Goal: Task Accomplishment & Management: Use online tool/utility

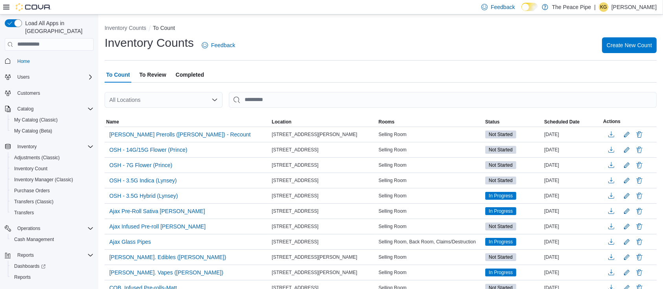
click at [178, 103] on div "All Locations" at bounding box center [164, 100] width 118 height 16
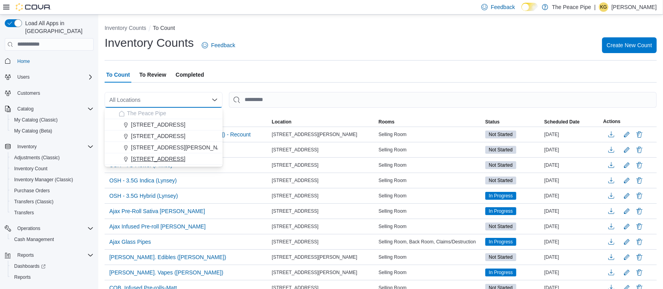
click at [145, 162] on span "[STREET_ADDRESS]" at bounding box center [158, 159] width 54 height 8
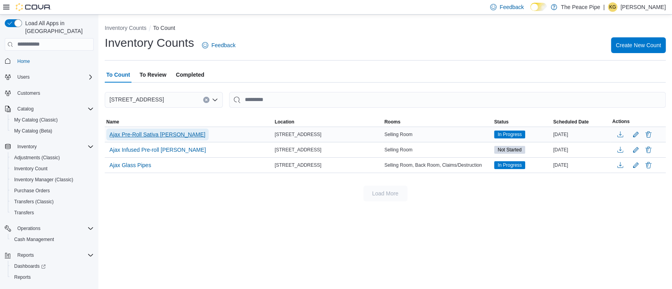
click at [144, 136] on span "Ajax Pre-Roll Sativa [PERSON_NAME]" at bounding box center [157, 135] width 96 height 8
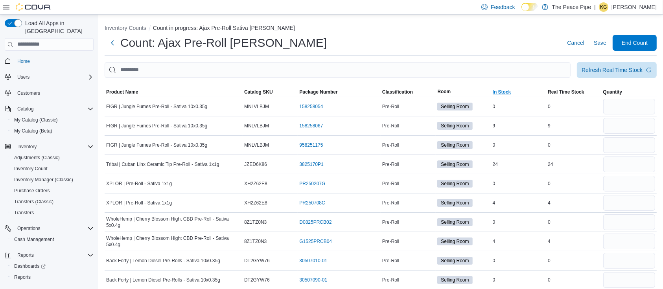
click at [507, 95] on span "In Stock" at bounding box center [518, 91] width 55 height 9
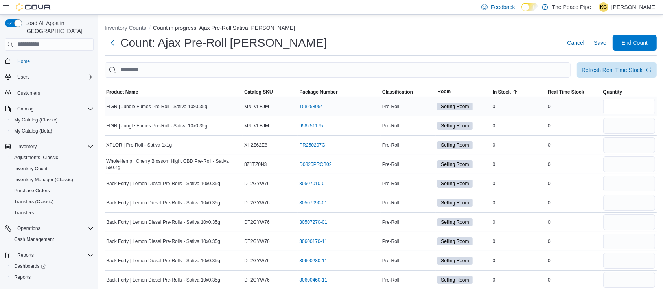
click at [626, 106] on input "number" at bounding box center [629, 107] width 52 height 16
type input "*"
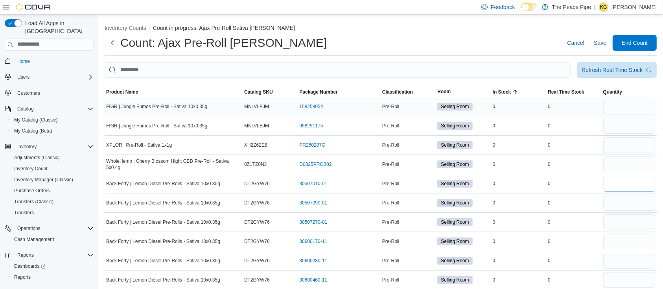
type input "*"
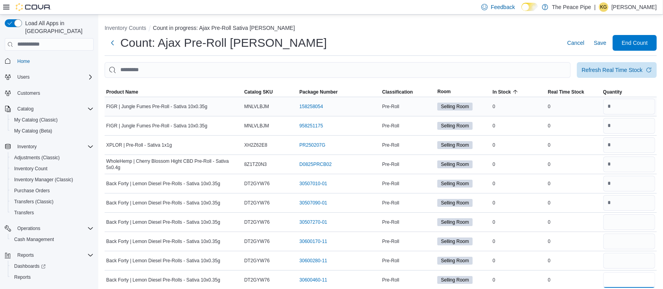
type input "*"
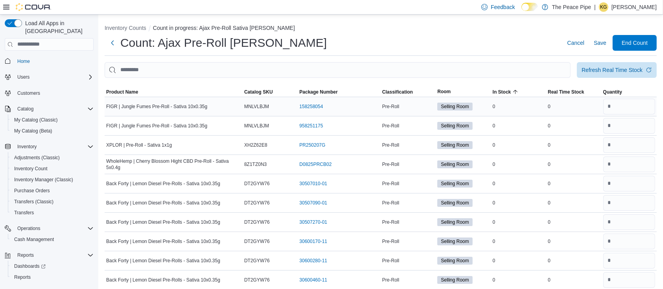
type input "*"
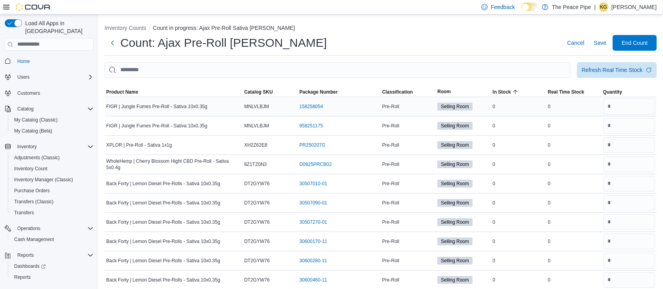
type input "*"
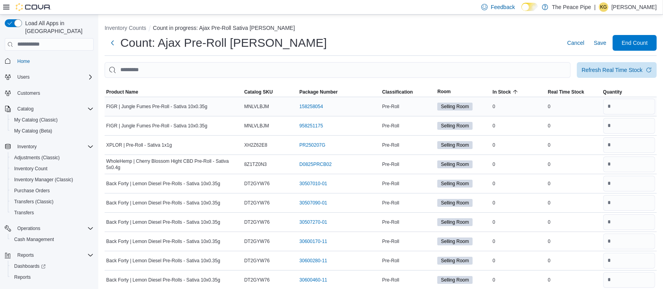
type input "*"
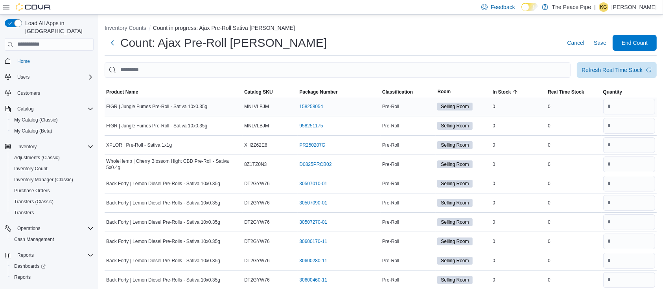
type input "*"
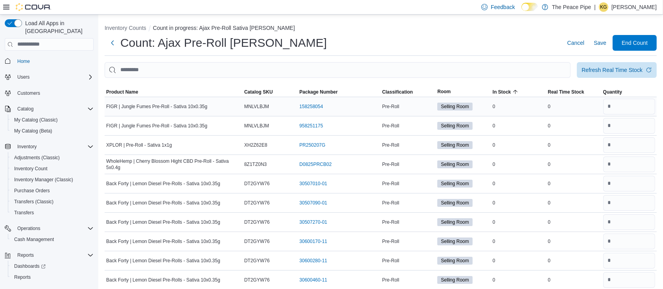
type input "*"
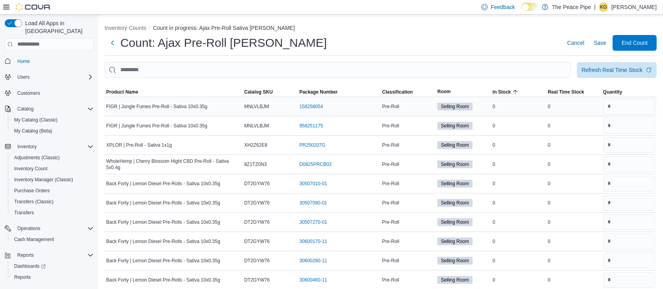
type input "*"
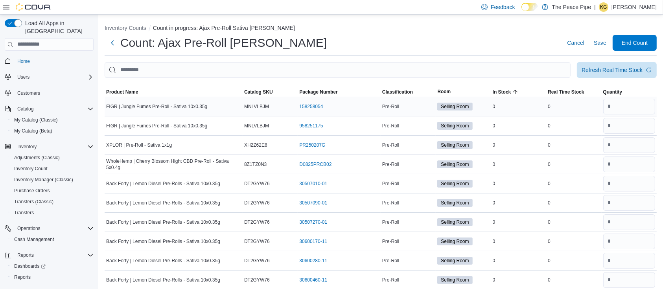
type input "*"
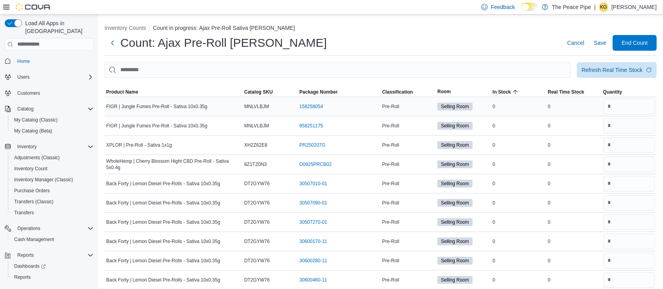
type input "*"
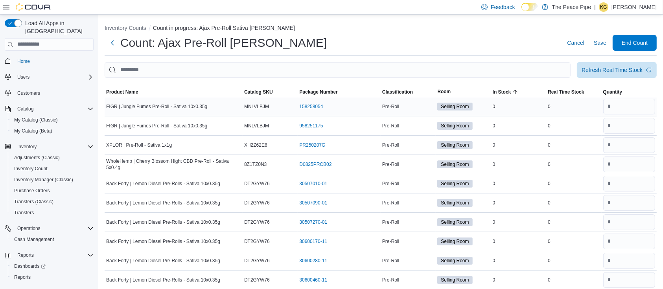
type input "*"
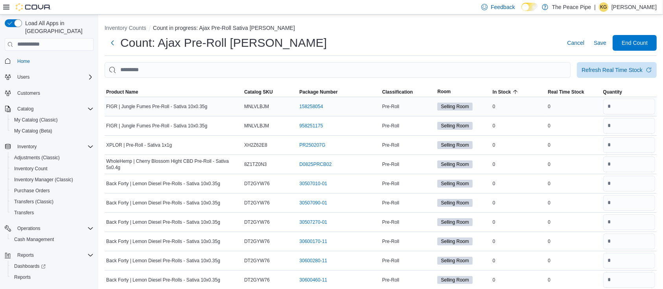
type input "*"
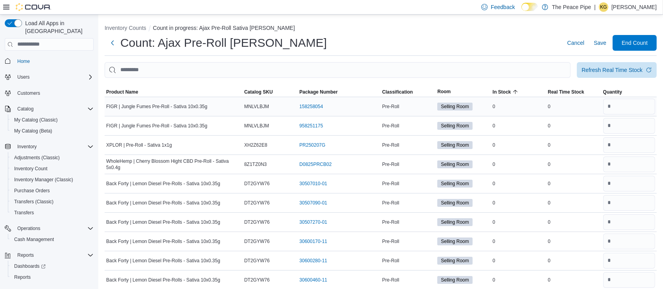
type input "*"
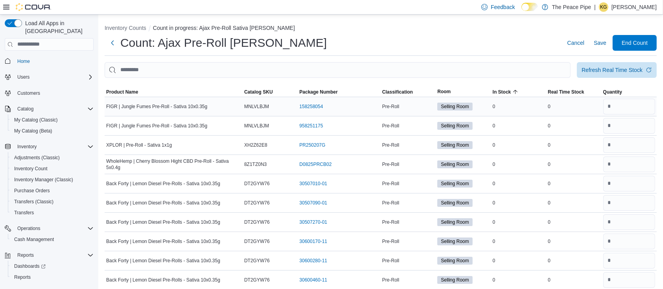
type input "*"
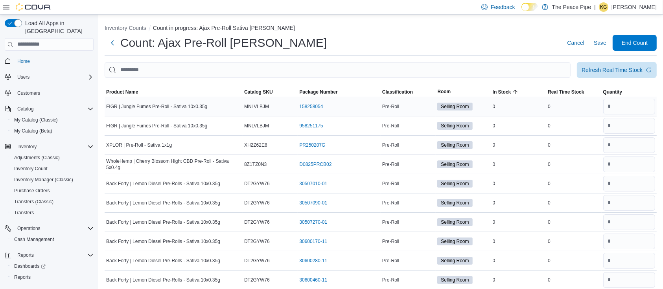
type input "*"
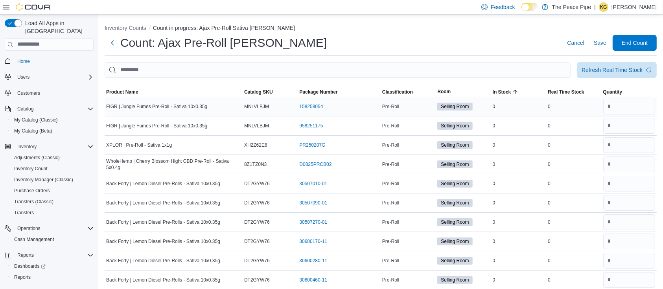
type input "*"
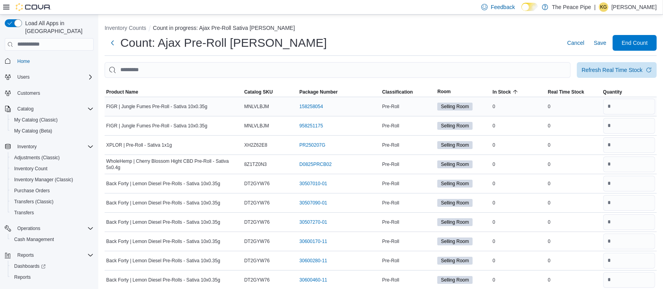
type input "*"
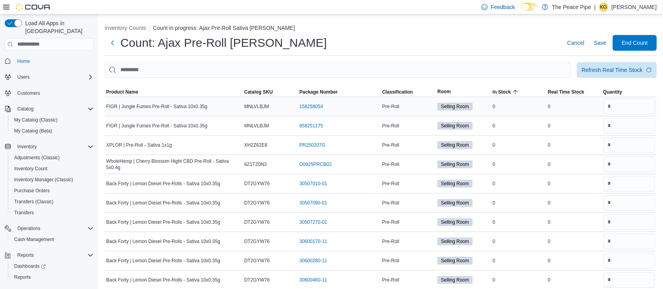
type input "*"
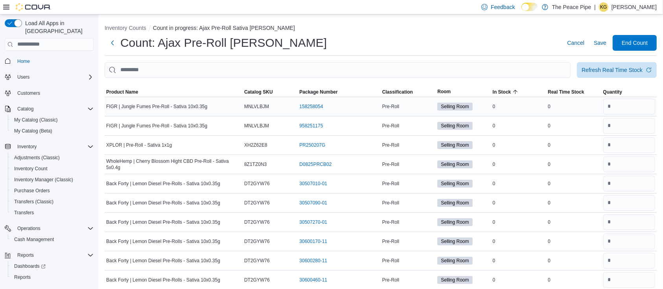
type input "*"
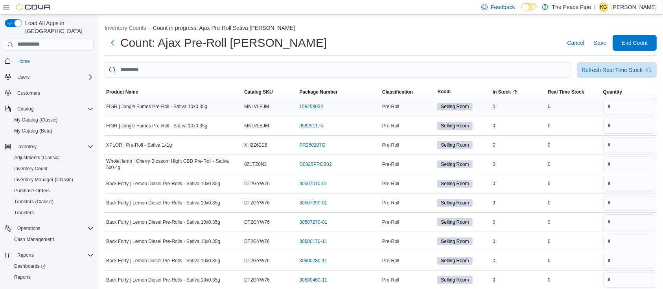
type input "*"
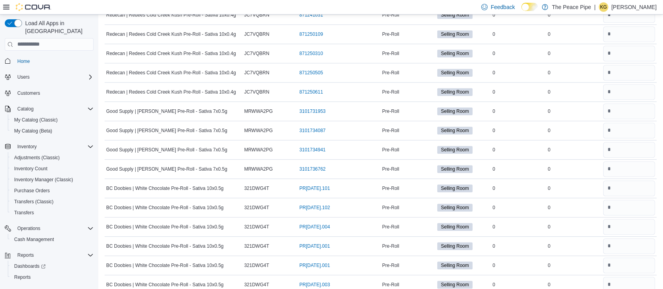
scroll to position [2308, 0]
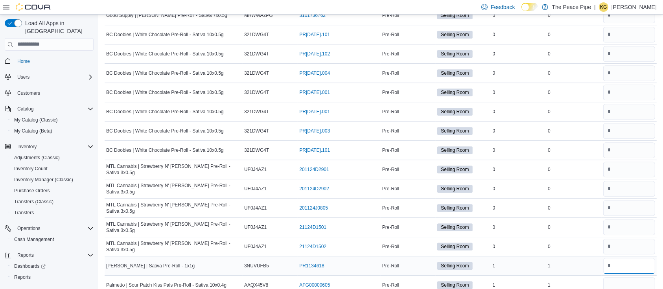
click at [643, 260] on input "number" at bounding box center [629, 266] width 52 height 16
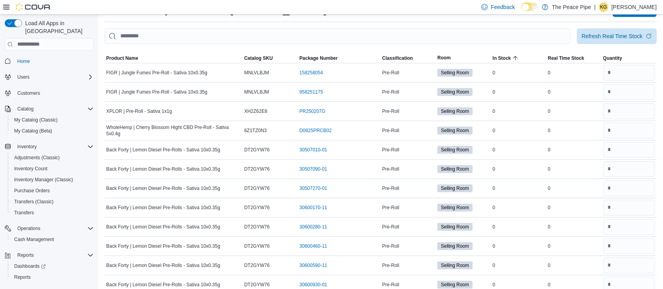
scroll to position [0, 0]
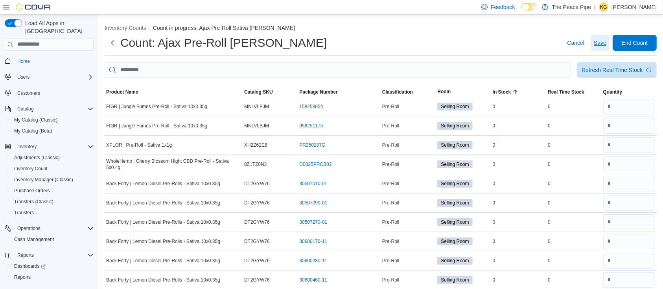
click at [601, 46] on span "Save" at bounding box center [600, 43] width 13 height 8
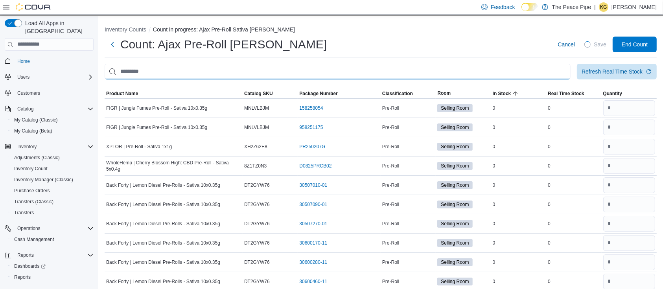
click at [474, 71] on input "This is a search bar. After typing your query, hit enter to filter the results …" at bounding box center [338, 72] width 466 height 16
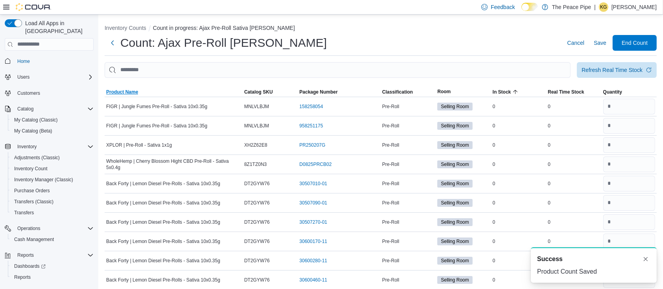
click at [121, 89] on span "Product Name" at bounding box center [122, 92] width 32 height 6
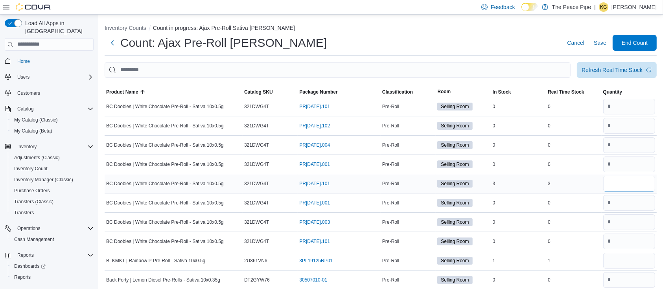
click at [637, 181] on input "number" at bounding box center [629, 184] width 52 height 16
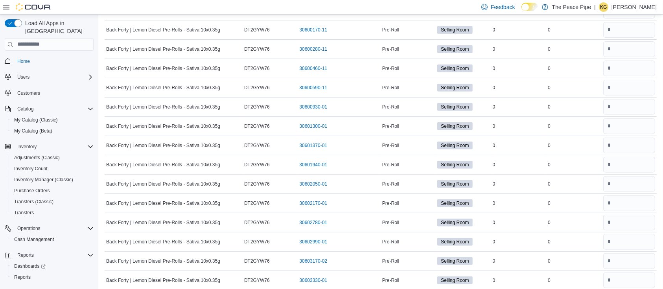
scroll to position [462, 0]
click at [625, 257] on input "number" at bounding box center [629, 262] width 52 height 16
click at [626, 221] on input "number" at bounding box center [629, 223] width 52 height 16
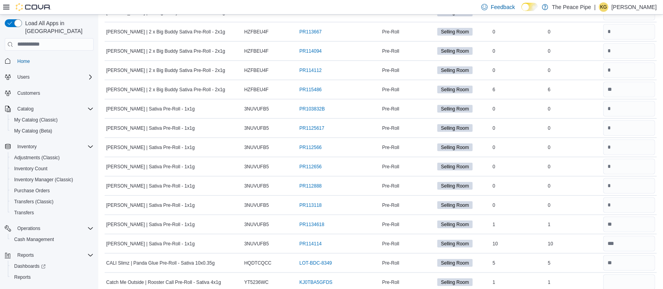
scroll to position [1231, 0]
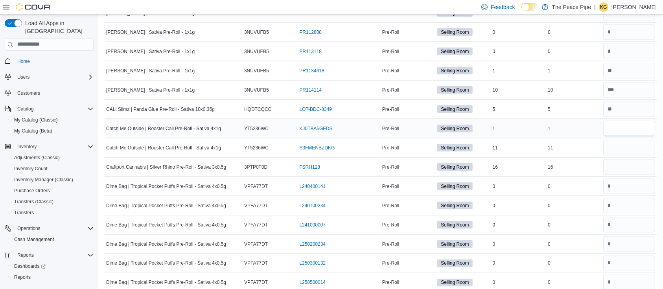
click at [626, 131] on input "number" at bounding box center [629, 129] width 52 height 16
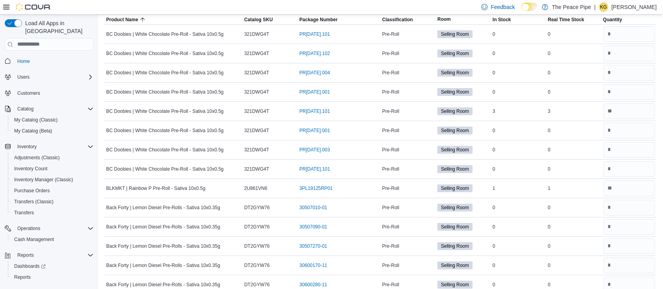
scroll to position [0, 0]
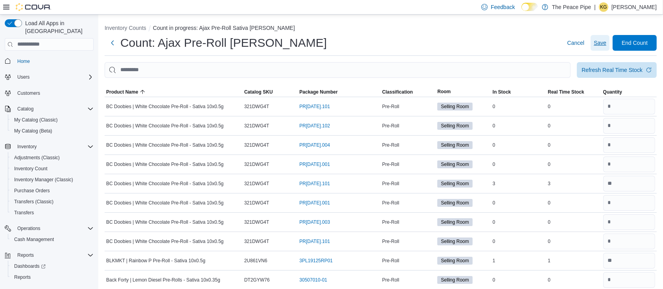
click at [602, 40] on span "Save" at bounding box center [600, 43] width 13 height 8
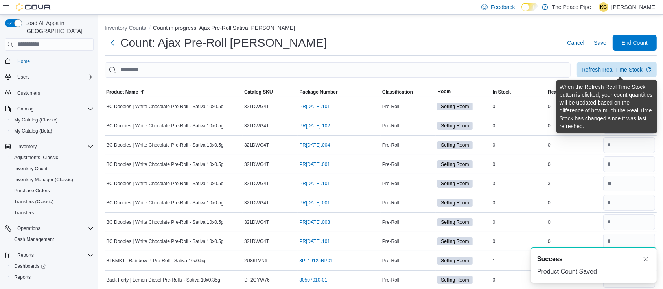
click at [610, 66] on span "Refresh Real Time Stock" at bounding box center [617, 70] width 70 height 16
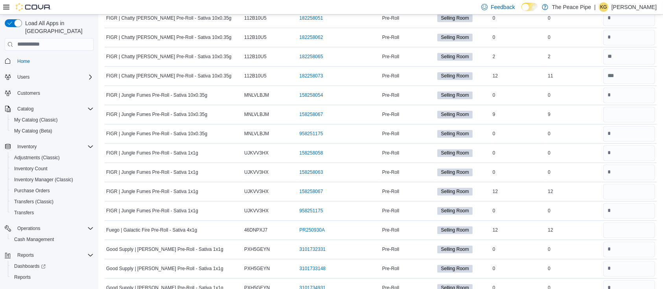
scroll to position [1558, 0]
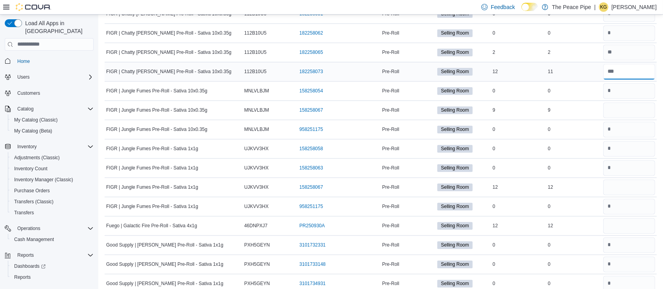
click at [642, 67] on input "number" at bounding box center [629, 72] width 52 height 16
click at [641, 102] on input "number" at bounding box center [629, 110] width 52 height 16
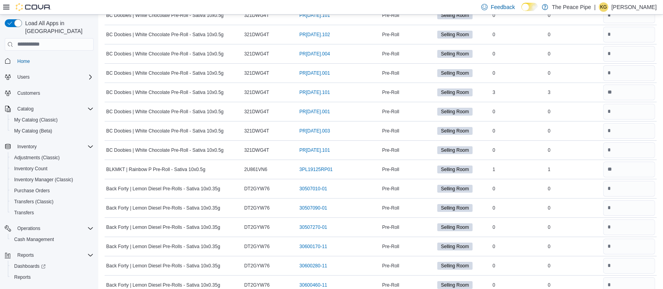
scroll to position [0, 0]
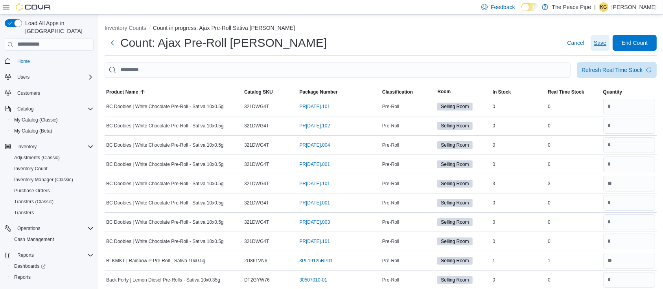
click at [601, 42] on span "Save" at bounding box center [600, 43] width 13 height 8
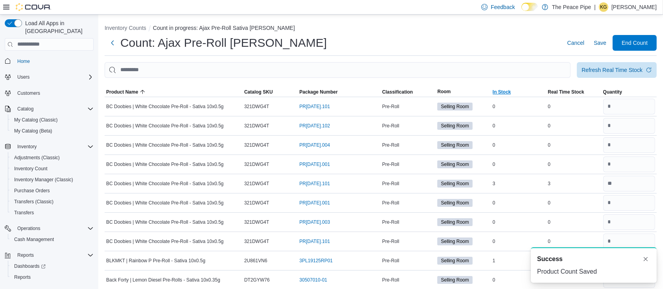
click at [520, 90] on span "In Stock" at bounding box center [518, 91] width 55 height 9
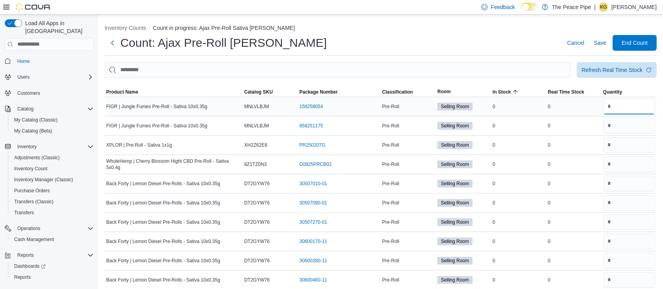
click at [649, 111] on input "number" at bounding box center [629, 107] width 52 height 16
click at [601, 42] on button "Save" at bounding box center [600, 43] width 19 height 16
click at [641, 40] on span "End Count" at bounding box center [635, 43] width 26 height 8
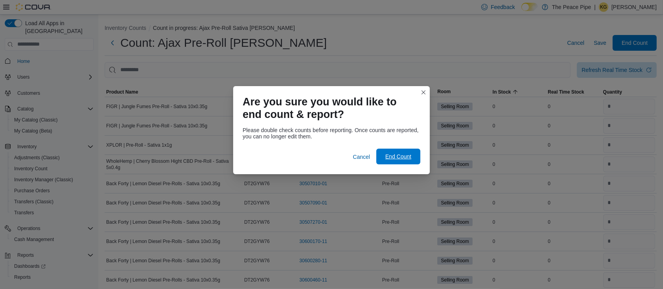
click at [400, 152] on span "End Count" at bounding box center [398, 157] width 35 height 16
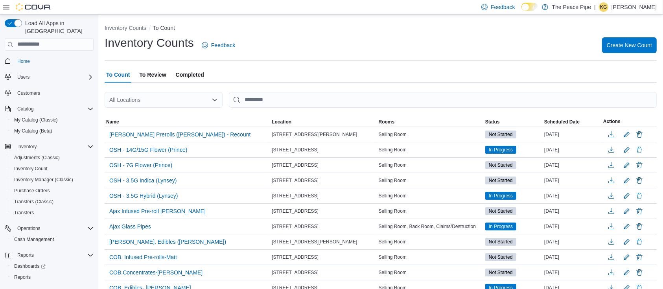
click at [153, 103] on div "All Locations" at bounding box center [164, 100] width 118 height 16
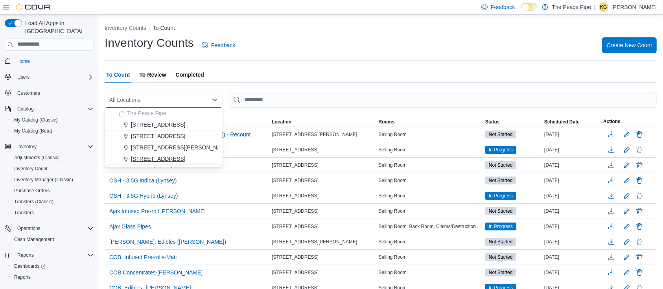
click at [157, 156] on span "[STREET_ADDRESS]" at bounding box center [158, 159] width 54 height 8
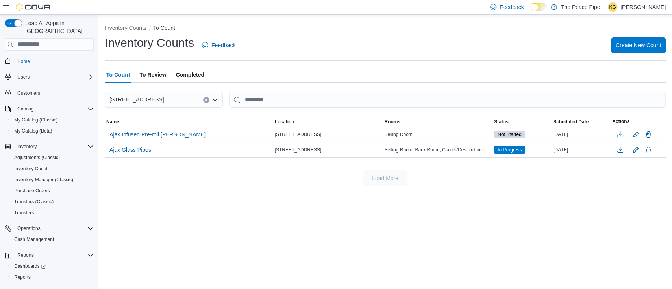
click at [157, 72] on span "To Review" at bounding box center [152, 75] width 27 height 16
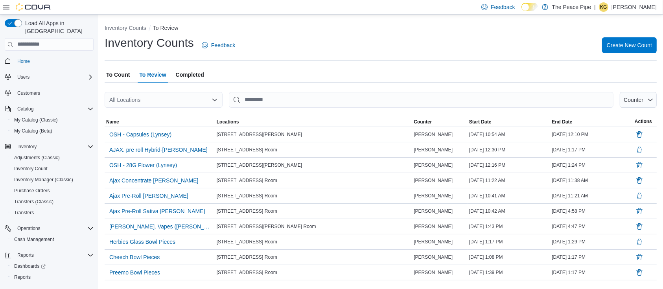
click at [123, 69] on span "To Count" at bounding box center [118, 75] width 24 height 16
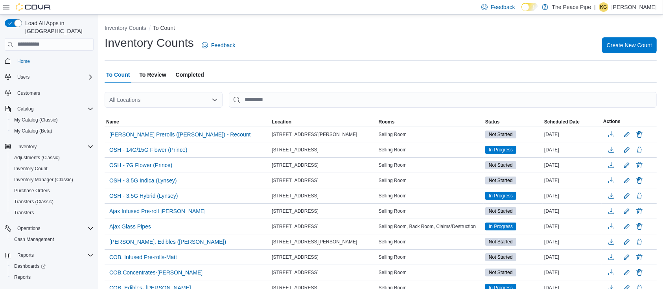
click at [165, 98] on div "All Locations" at bounding box center [164, 100] width 118 height 16
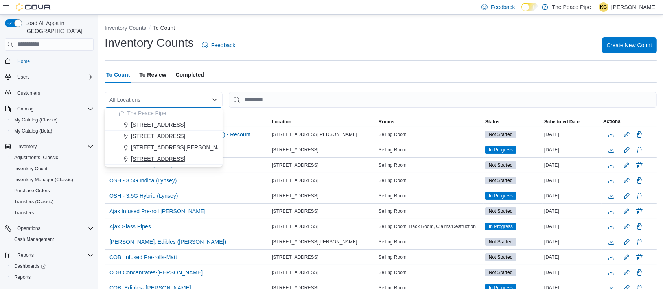
click at [141, 161] on span "[STREET_ADDRESS]" at bounding box center [158, 159] width 54 height 8
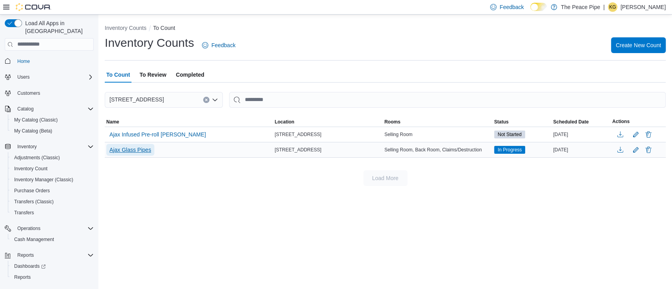
click at [138, 150] on span "Ajax Glass Pipes" at bounding box center [130, 150] width 42 height 8
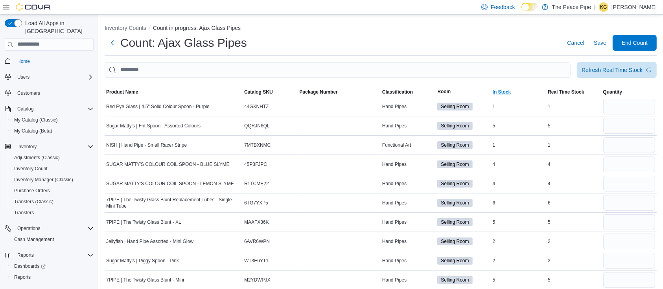
click at [506, 94] on span "In Stock" at bounding box center [502, 92] width 18 height 6
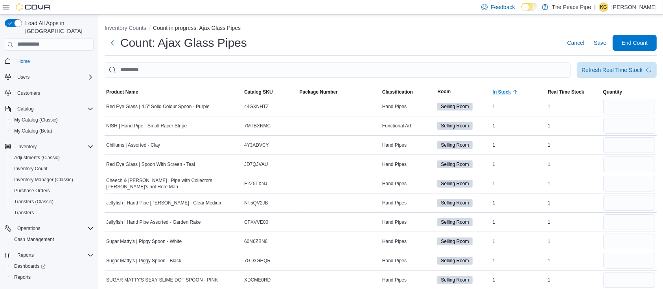
click at [506, 94] on span "In Stock" at bounding box center [502, 92] width 18 height 6
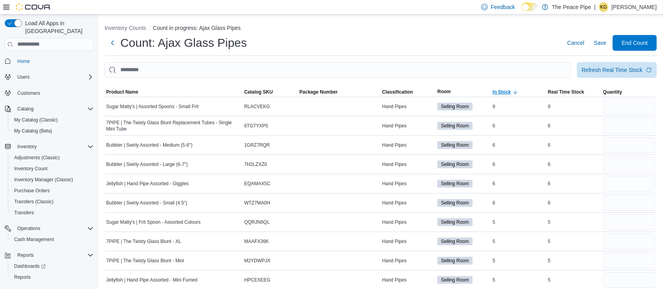
click at [506, 94] on span "In Stock" at bounding box center [502, 92] width 18 height 6
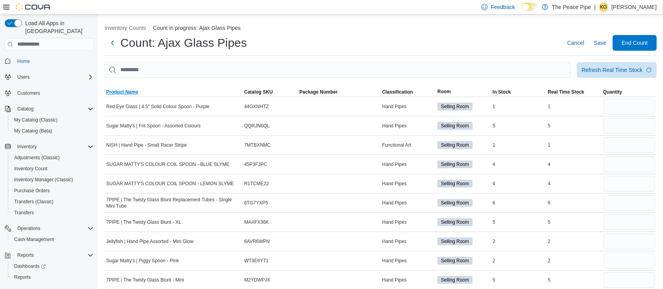
click at [129, 94] on span "Product Name" at bounding box center [122, 92] width 32 height 6
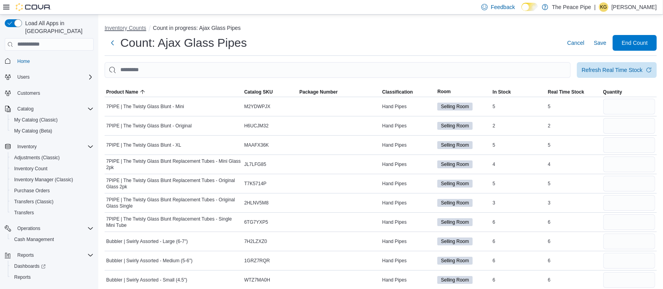
click at [114, 25] on button "Inventory Counts" at bounding box center [126, 28] width 42 height 6
